Goal: Browse casually: Explore the website without a specific task or goal

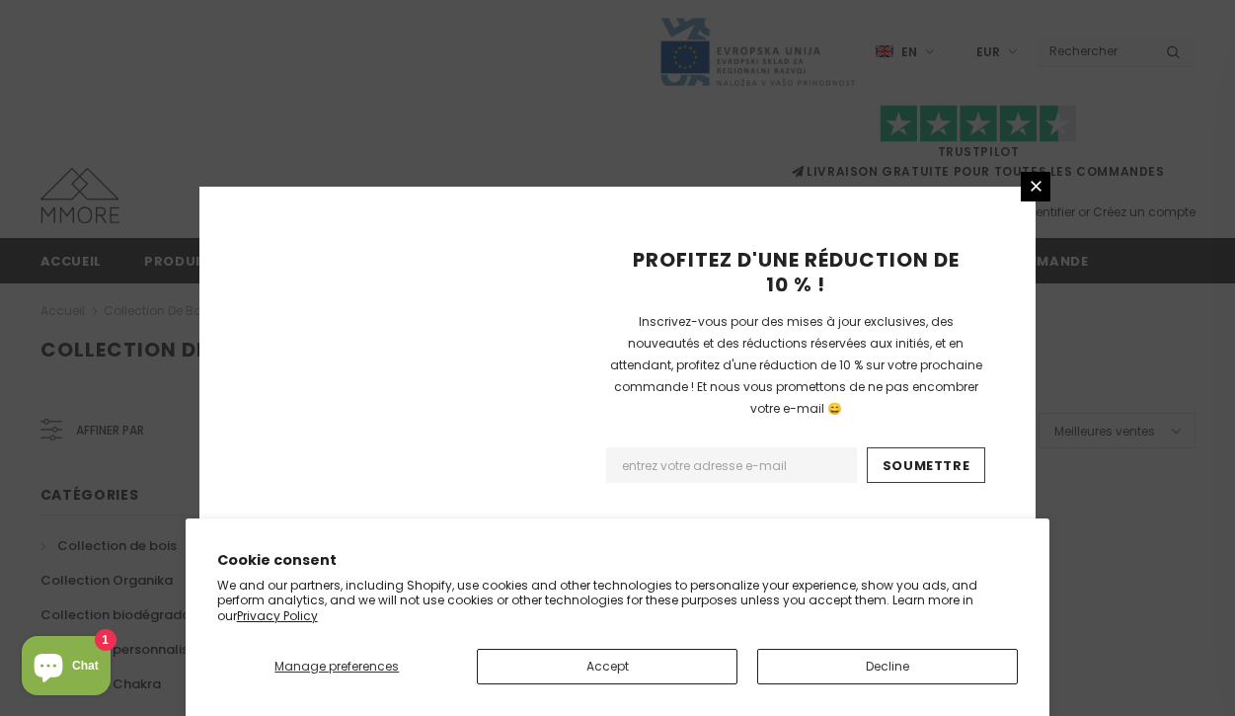
scroll to position [1396, 0]
